Goal: Information Seeking & Learning: Learn about a topic

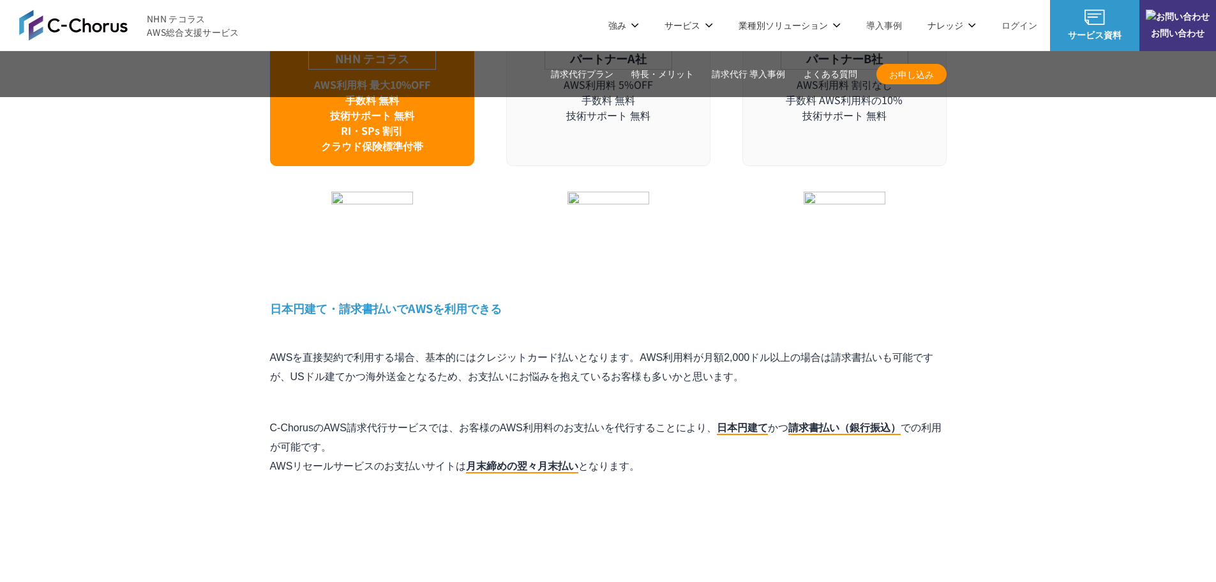
scroll to position [3639, 0]
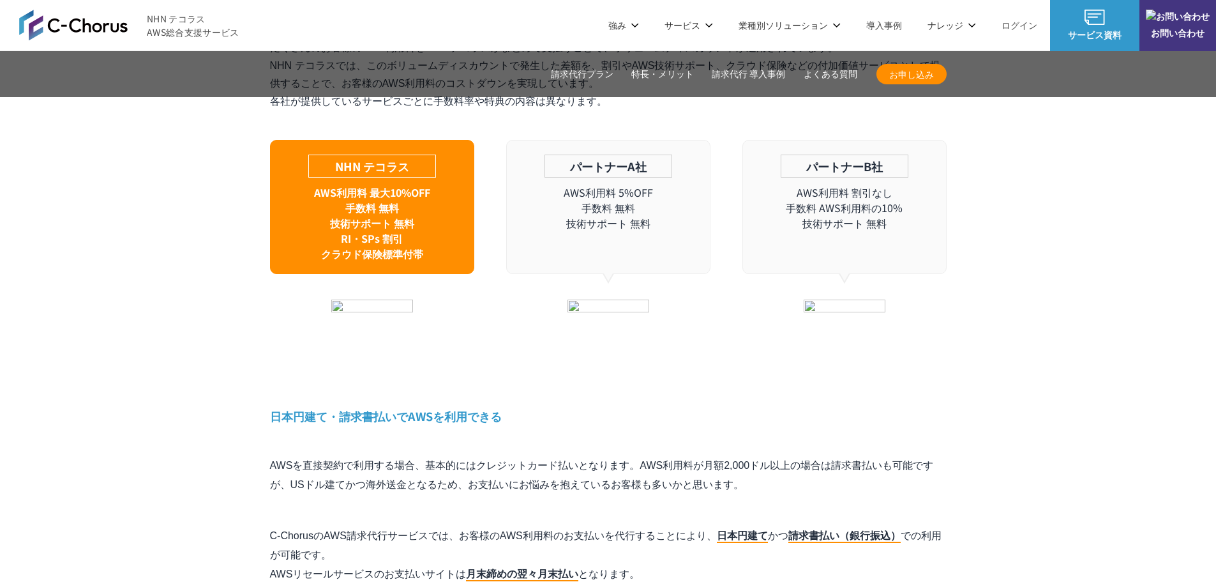
click at [1085, 18] on img at bounding box center [1095, 17] width 20 height 15
click at [1109, 25] on link "サービス資料" at bounding box center [1094, 25] width 89 height 51
click at [1064, 24] on span at bounding box center [1094, 17] width 89 height 15
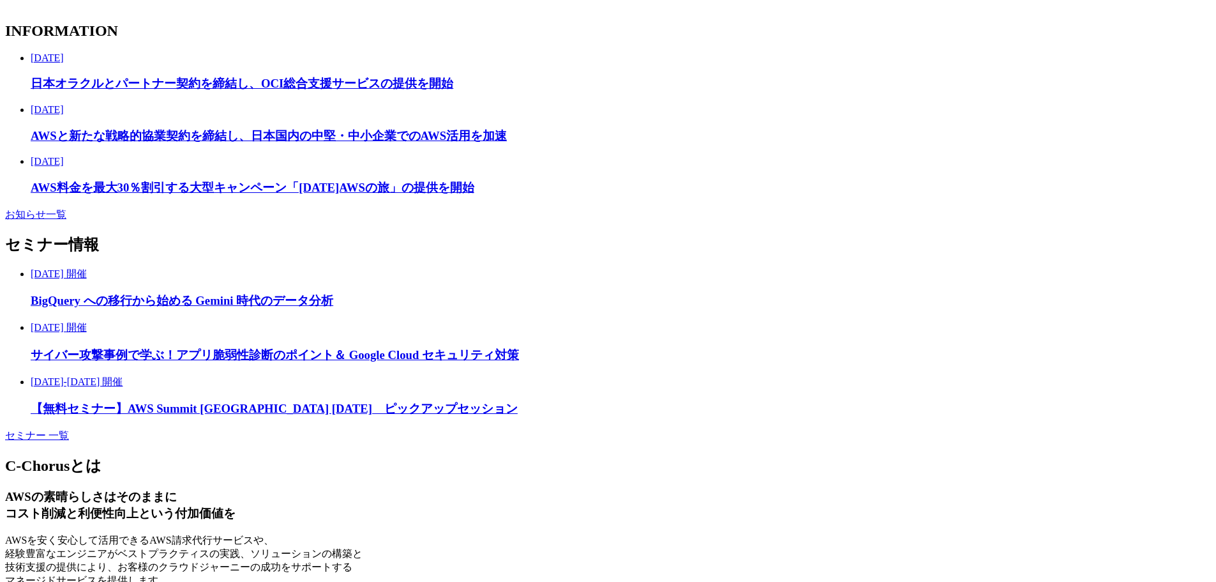
scroll to position [2490, 0]
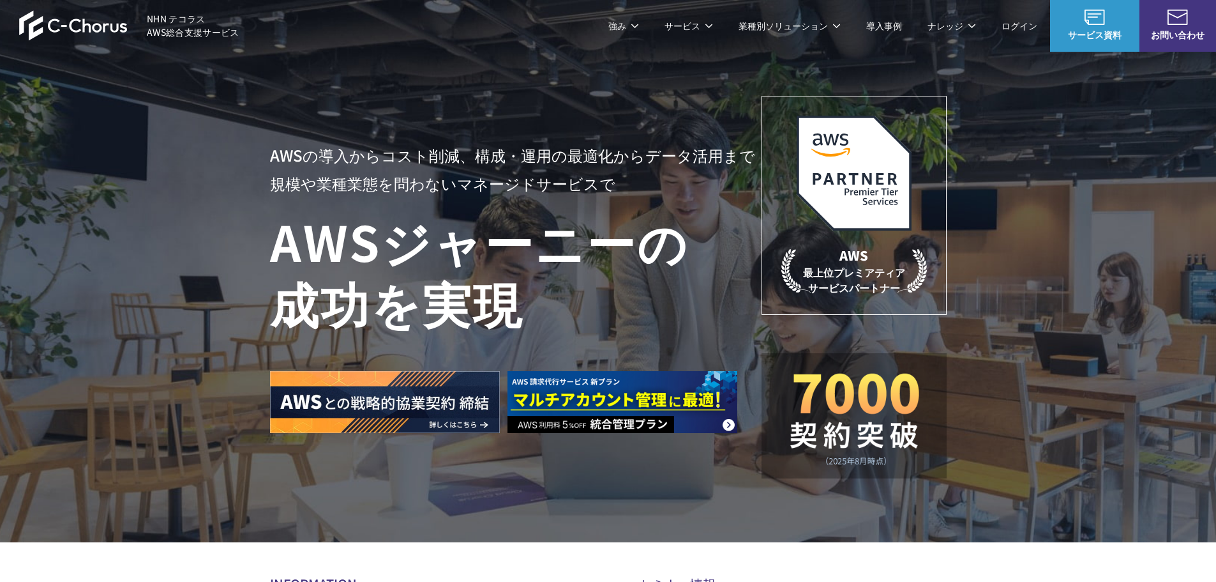
click at [1111, 20] on span at bounding box center [1094, 17] width 89 height 15
click at [462, 343] on div "Amazon Web Service（AWS） AWS請求代行サービス AWS Marketplace割引サービス AWS初心者向けパーソナルレクチャー 定額…" at bounding box center [501, 243] width 489 height 347
click at [469, 326] on link "AWS 生成AI活用支援" at bounding box center [481, 332] width 82 height 13
